Goal: Task Accomplishment & Management: Manage account settings

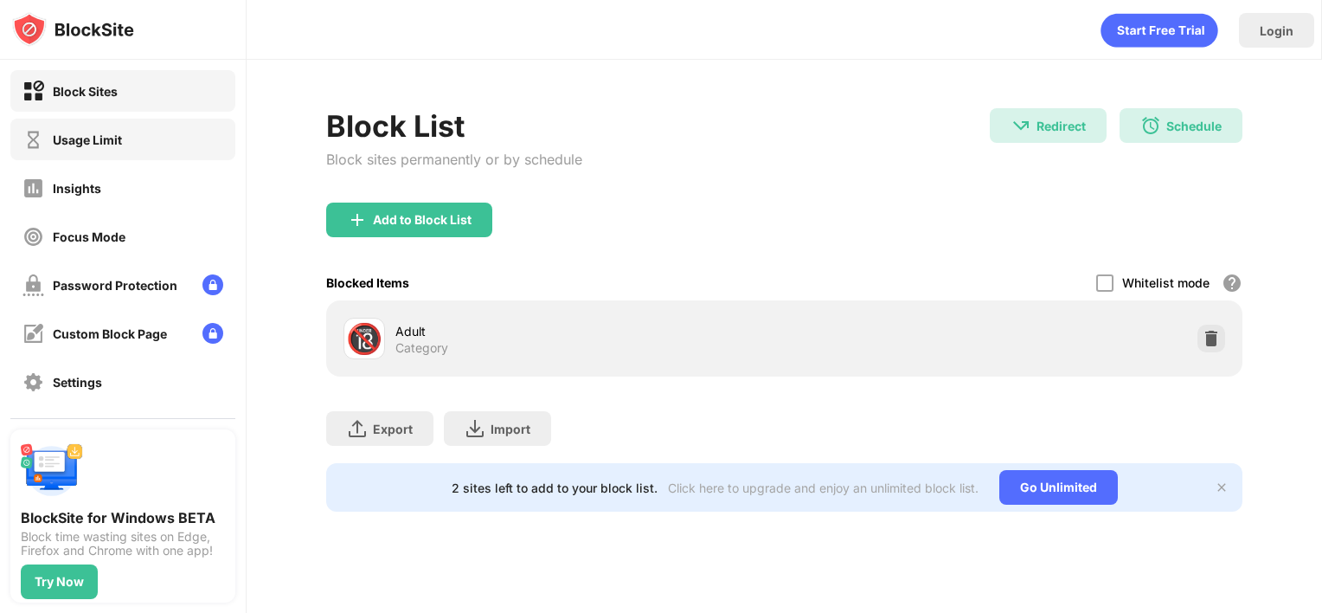
click at [106, 145] on div "Usage Limit" at bounding box center [87, 139] width 69 height 15
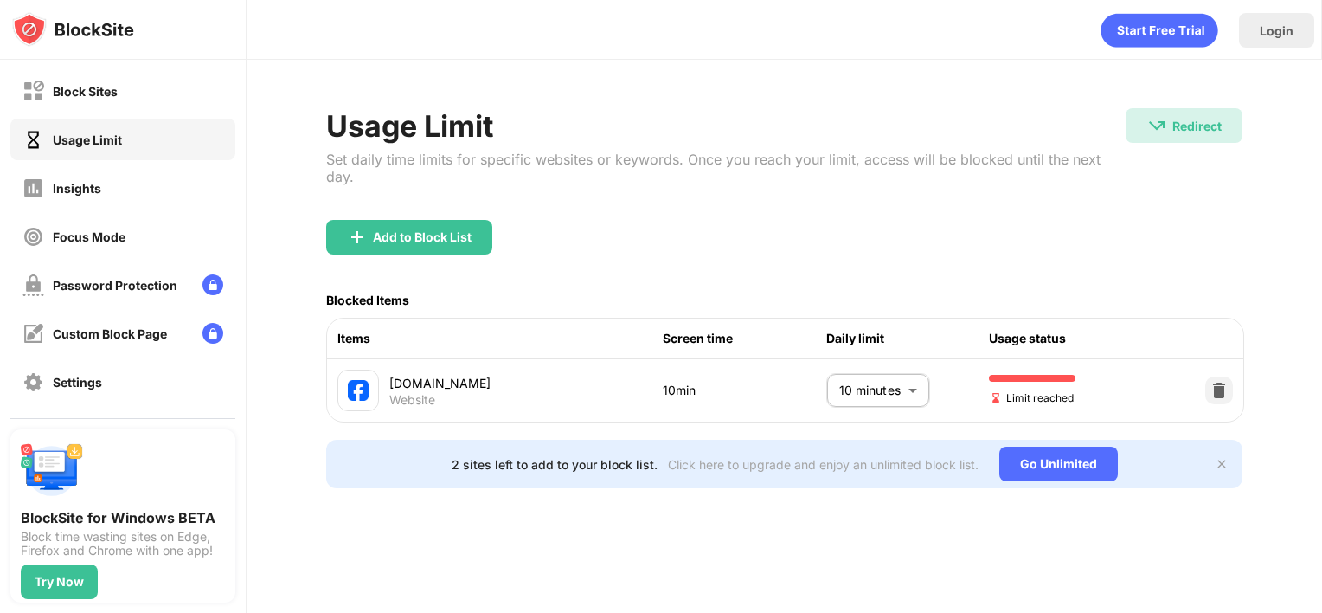
click at [877, 374] on body "Block Sites Usage Limit Insights Focus Mode Password Protection Custom Block Pa…" at bounding box center [661, 306] width 1322 height 613
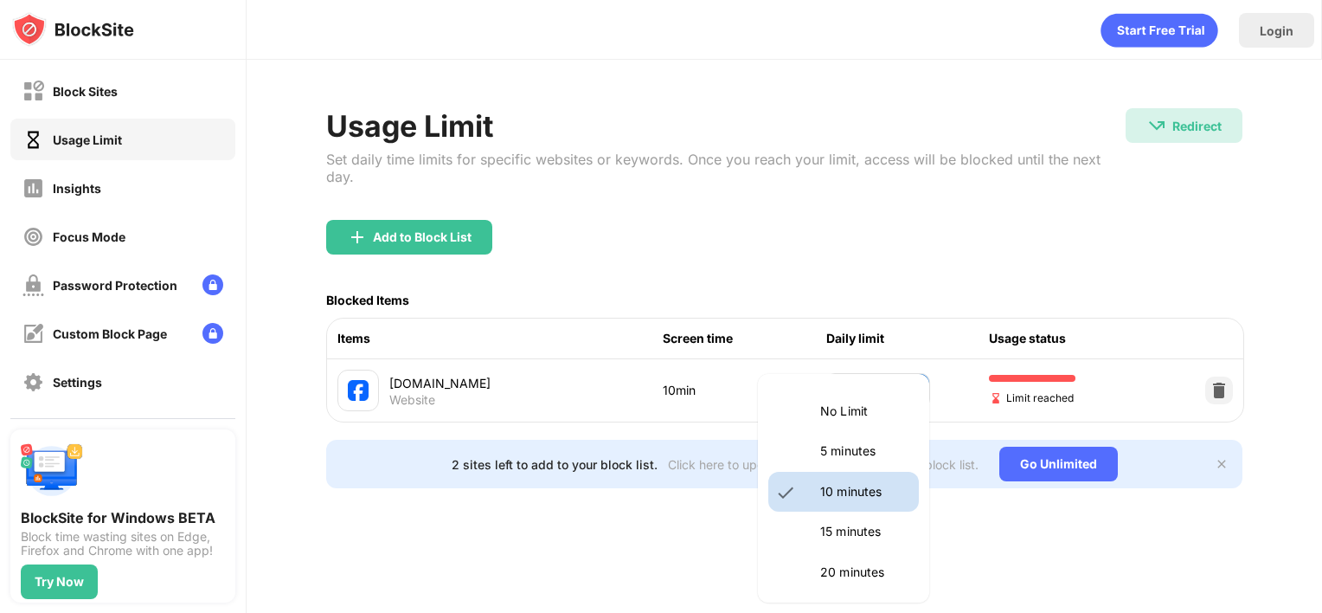
click at [857, 579] on p "20 minutes" at bounding box center [864, 572] width 88 height 19
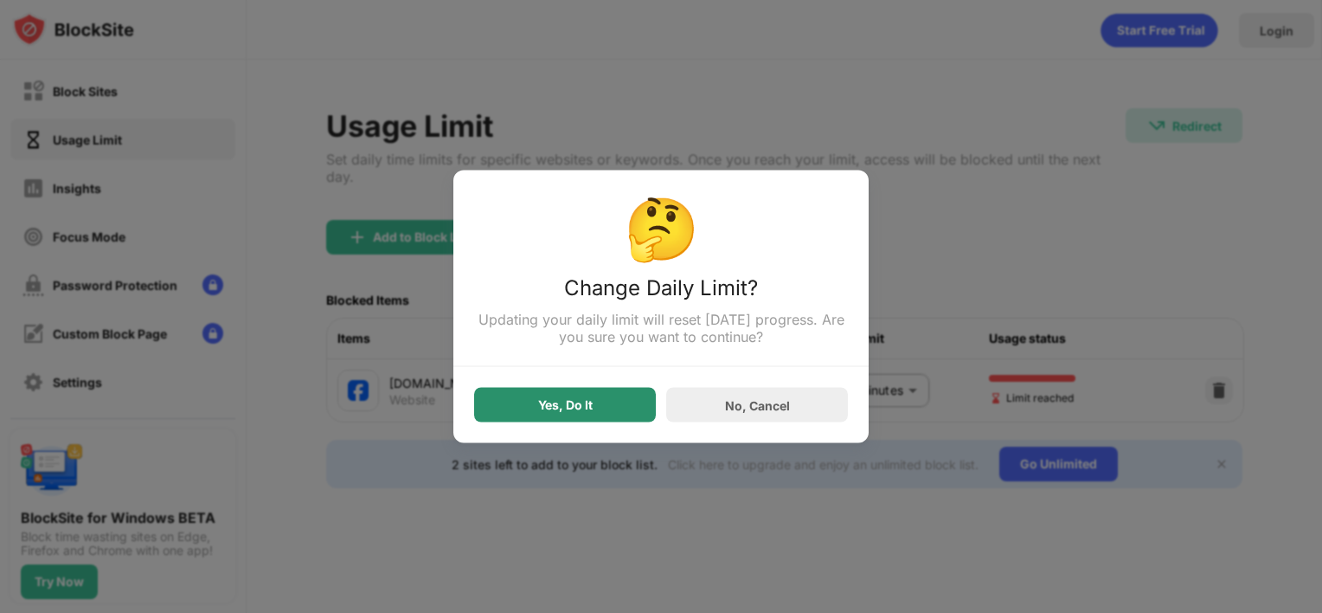
click at [614, 405] on div "Yes, Do It" at bounding box center [565, 405] width 182 height 35
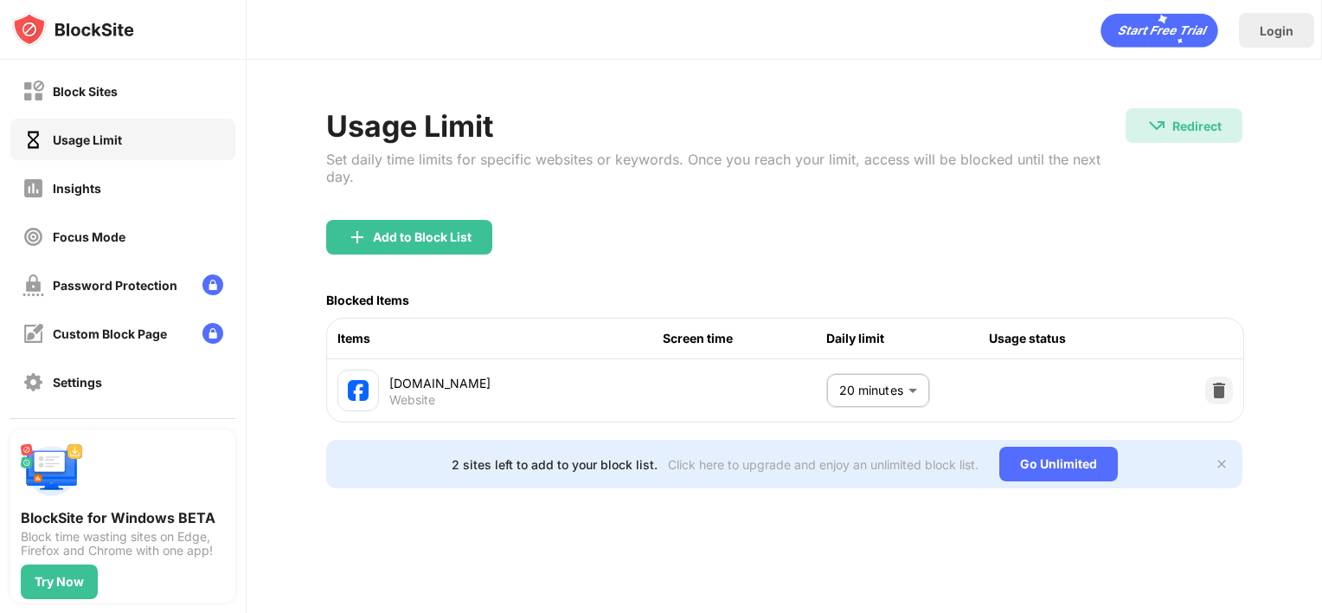
click at [870, 368] on body "Block Sites Usage Limit Insights Focus Mode Password Protection Custom Block Pa…" at bounding box center [661, 306] width 1322 height 613
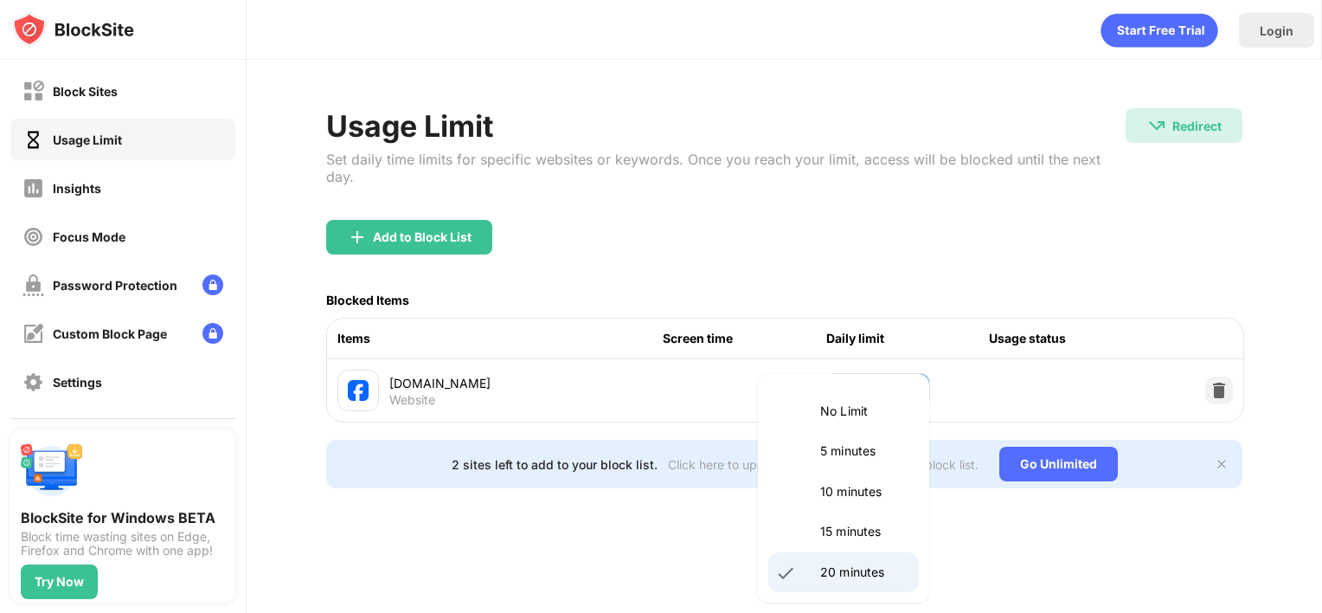
scroll to position [173, 0]
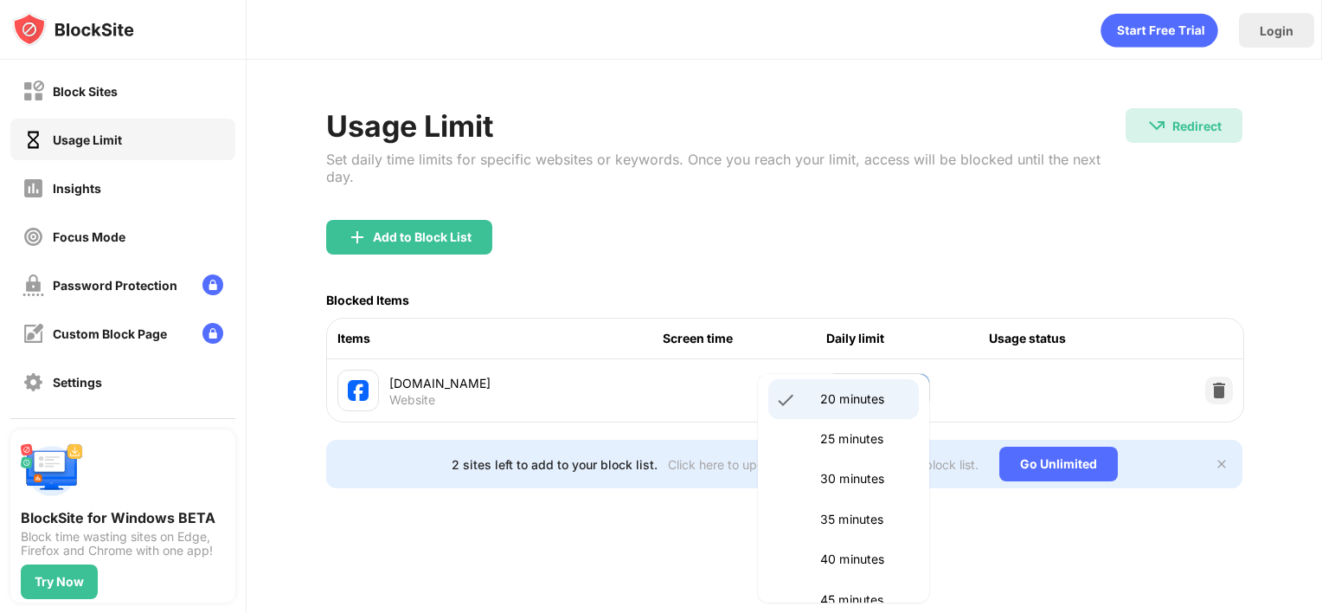
click at [863, 473] on p "30 minutes" at bounding box center [864, 478] width 88 height 19
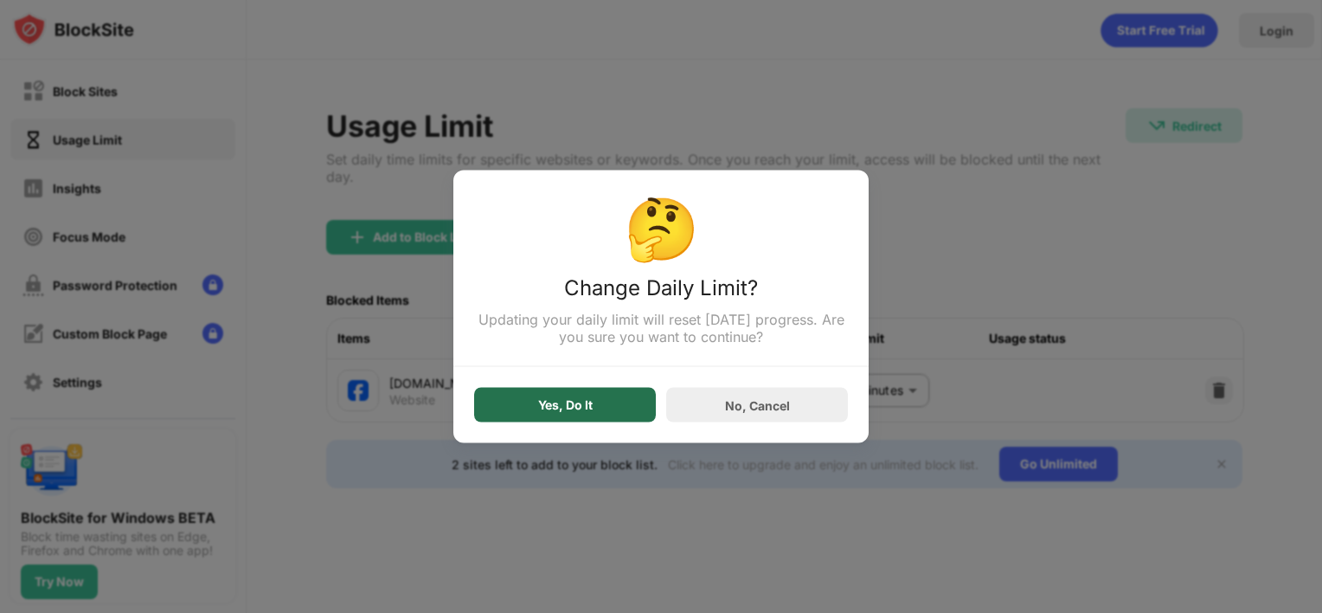
click at [628, 404] on div "Yes, Do It" at bounding box center [565, 405] width 182 height 35
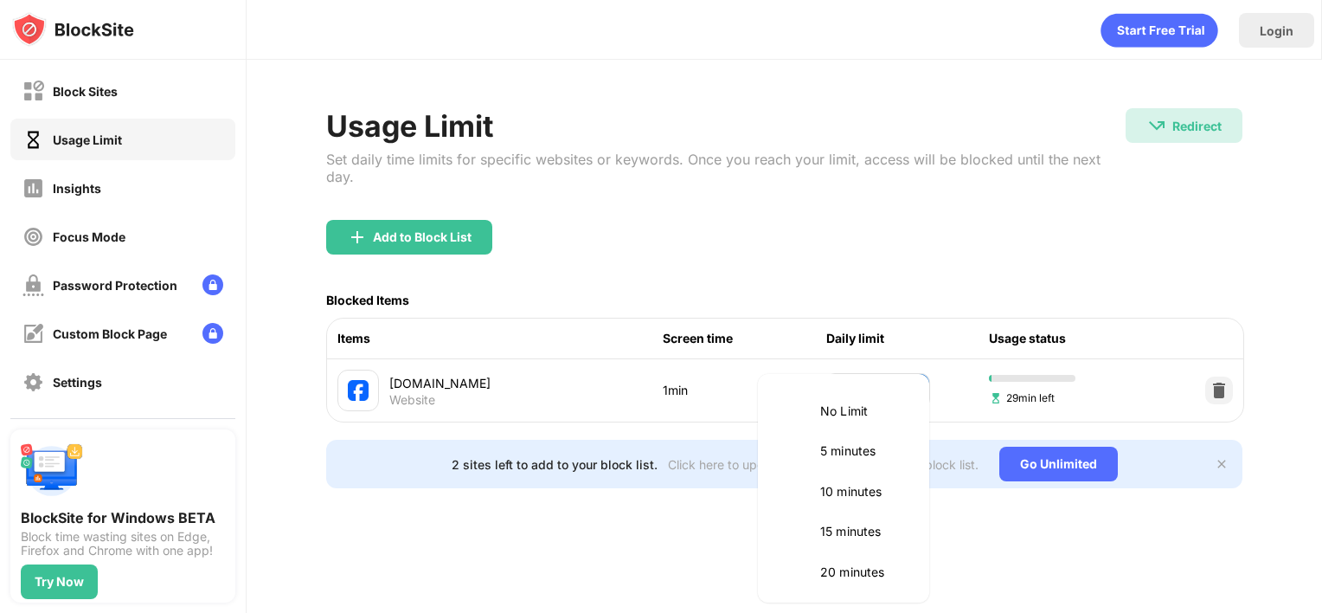
click at [873, 370] on body "Block Sites Usage Limit Insights Focus Mode Password Protection Custom Block Pa…" at bounding box center [661, 306] width 1322 height 613
click at [843, 419] on p "10 minutes" at bounding box center [864, 414] width 88 height 19
type input "**"
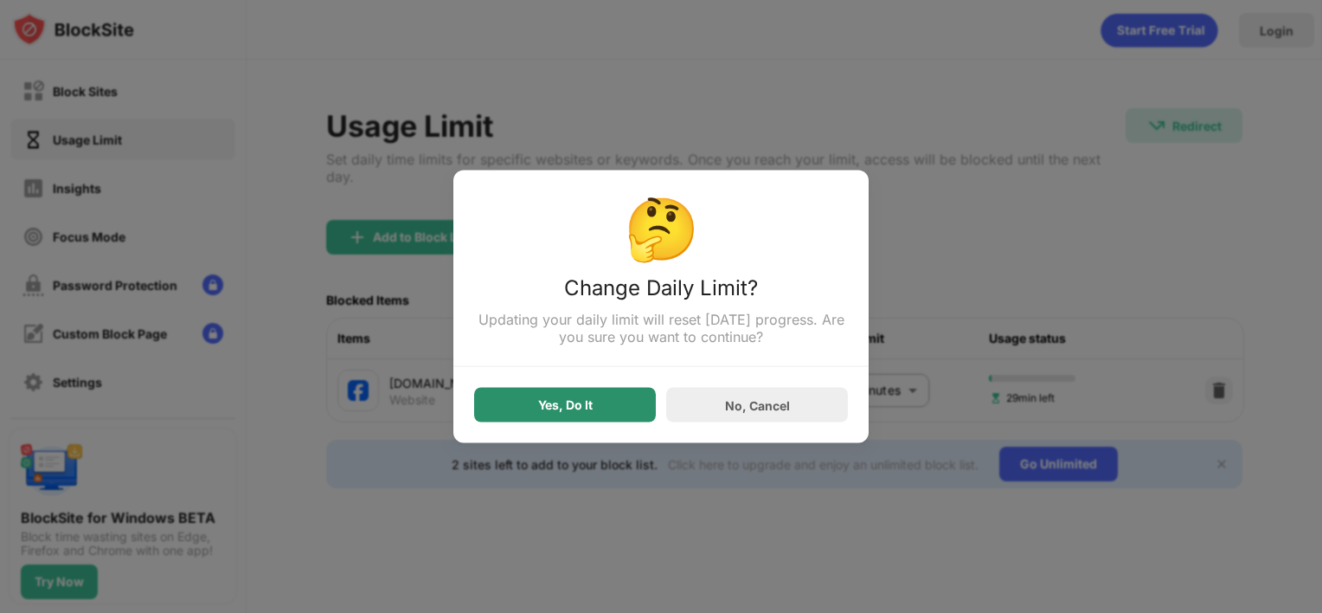
click at [556, 415] on div "Yes, Do It" at bounding box center [565, 405] width 182 height 35
